Goal: Task Accomplishment & Management: Use online tool/utility

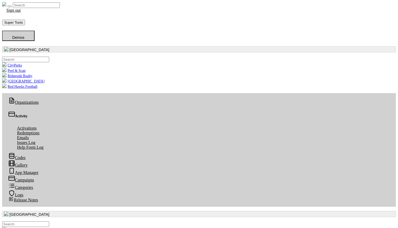
scroll to position [61, 196]
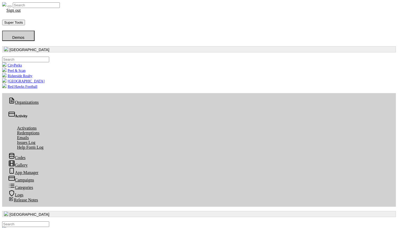
scroll to position [1, 0]
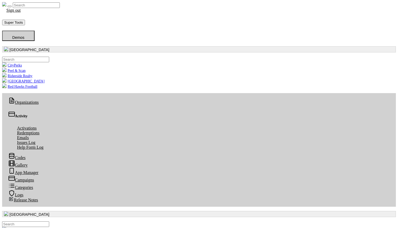
scroll to position [1, 0]
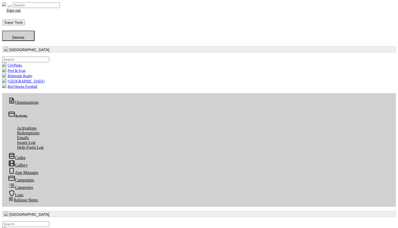
scroll to position [1, 0]
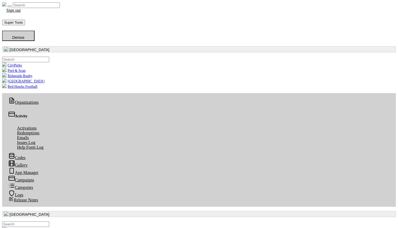
scroll to position [1, 0]
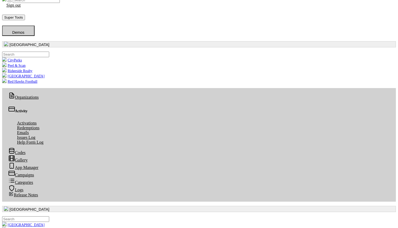
scroll to position [35, 0]
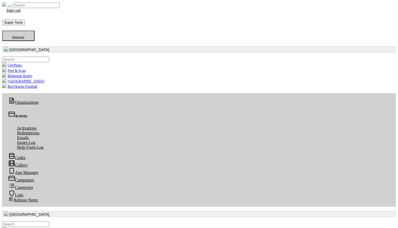
scroll to position [1, 0]
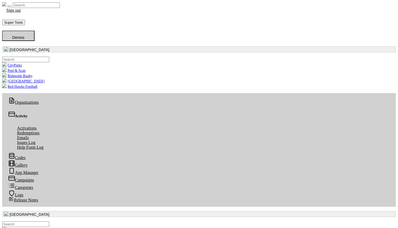
scroll to position [1, 0]
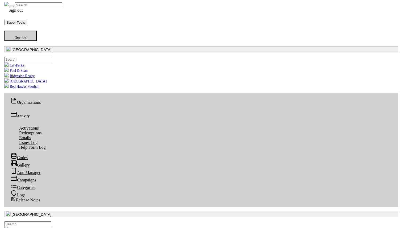
scroll to position [1, 0]
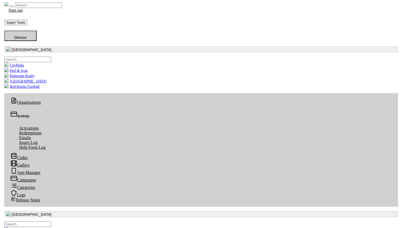
scroll to position [1, 0]
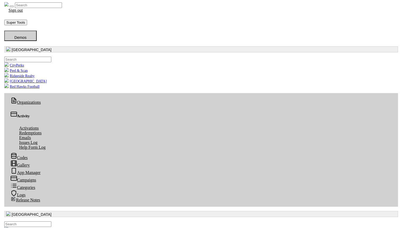
scroll to position [1, 0]
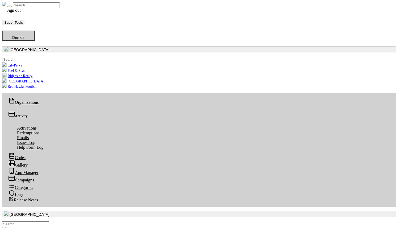
scroll to position [61, 196]
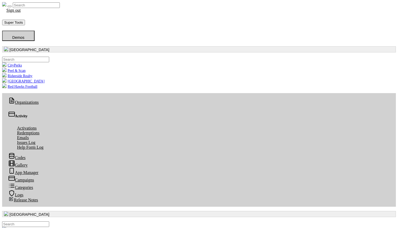
drag, startPoint x: 147, startPoint y: 18, endPoint x: 155, endPoint y: 18, distance: 8.3
copy h5 "Select Merchants"
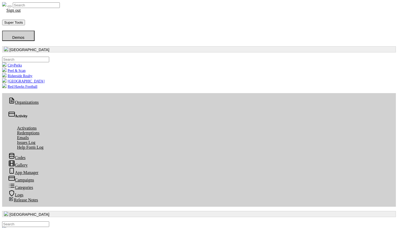
scroll to position [96, 0]
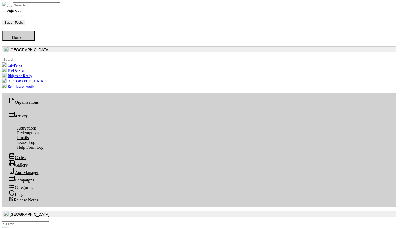
type input "mystiq"
